Goal: Navigation & Orientation: Find specific page/section

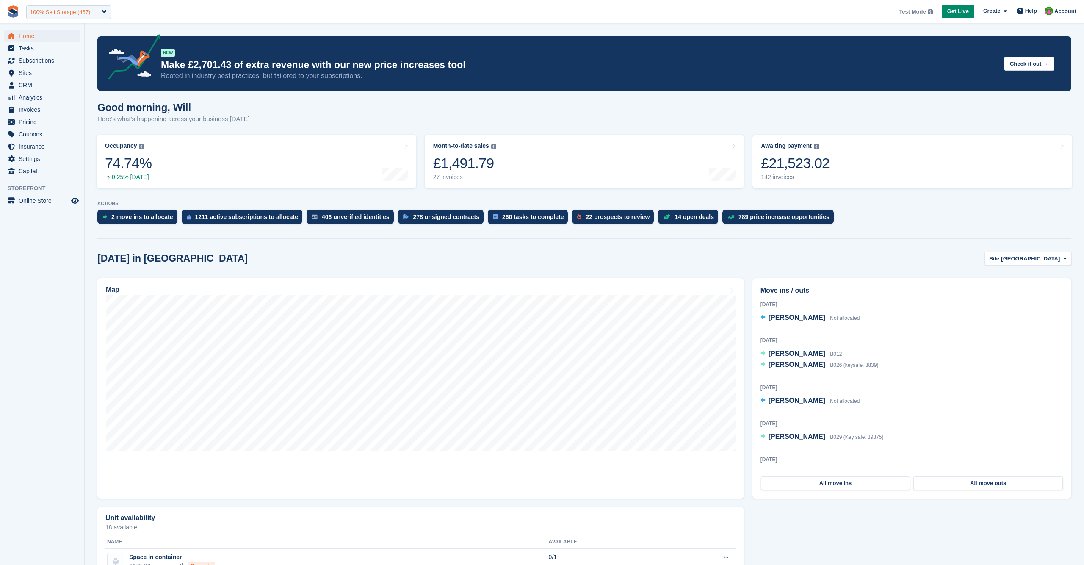
click at [77, 13] on div "100% Self Storage (467)" at bounding box center [60, 12] width 60 height 8
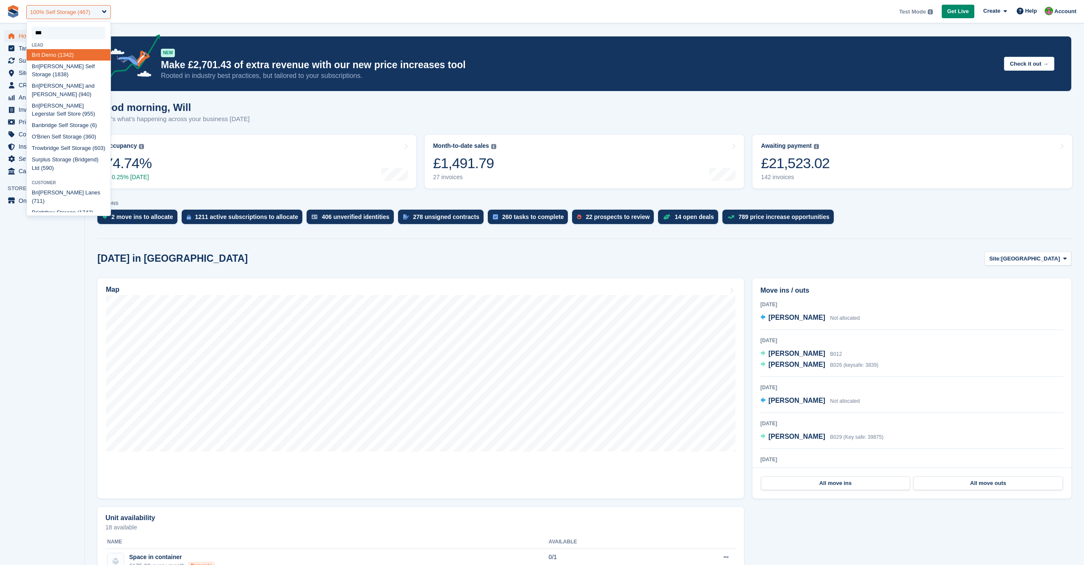
type input "****"
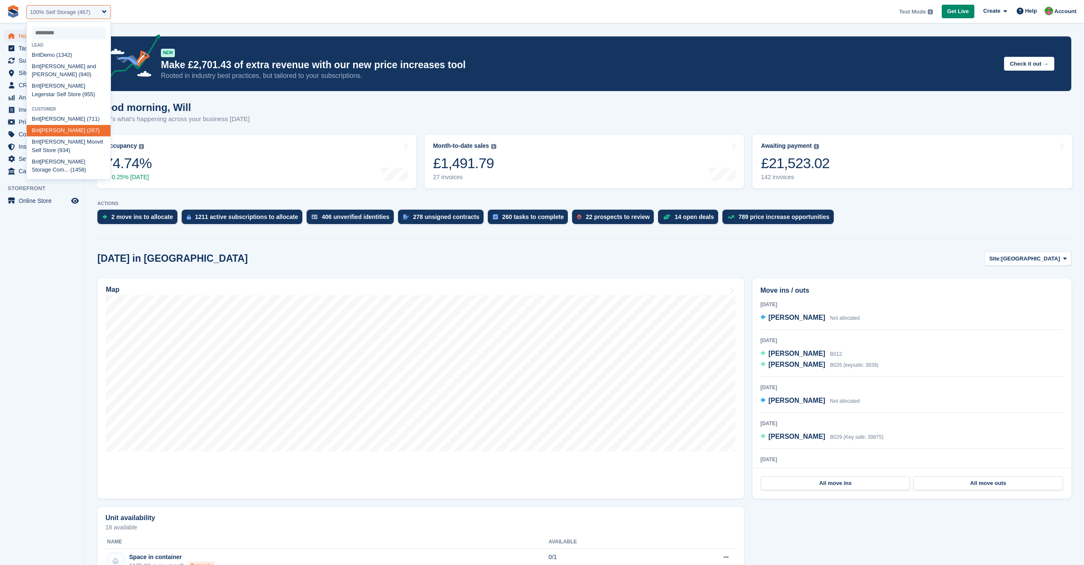
select select "***"
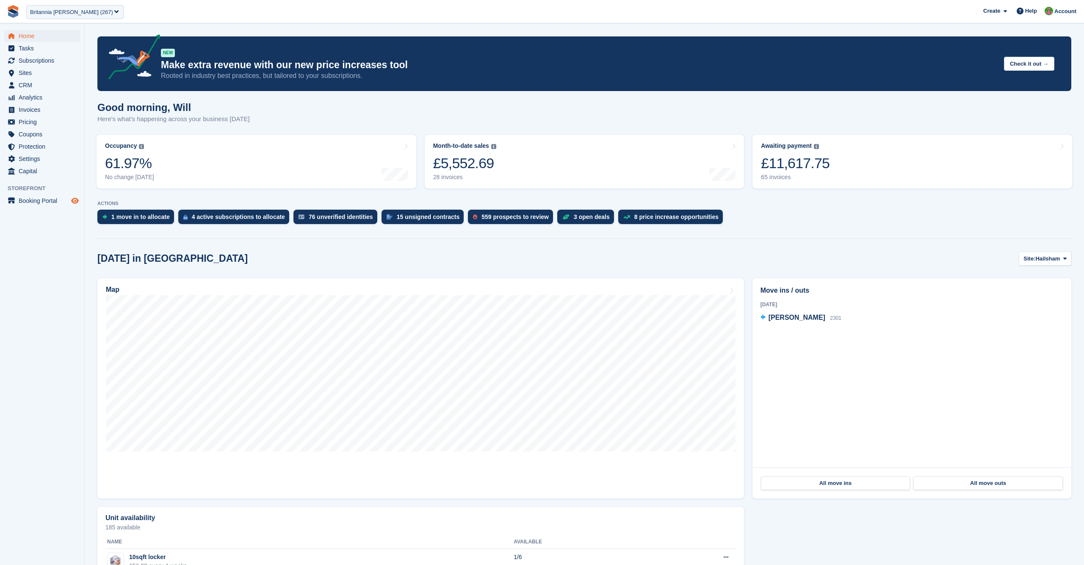
click at [78, 199] on icon "Preview store" at bounding box center [75, 200] width 8 height 7
